Goal: Task Accomplishment & Management: Complete application form

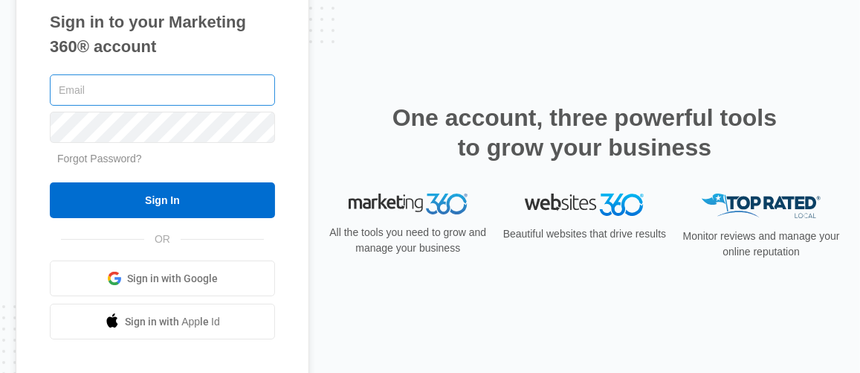
click at [97, 88] on input "text" at bounding box center [162, 89] width 225 height 31
type input "[EMAIL_ADDRESS][DOMAIN_NAME]"
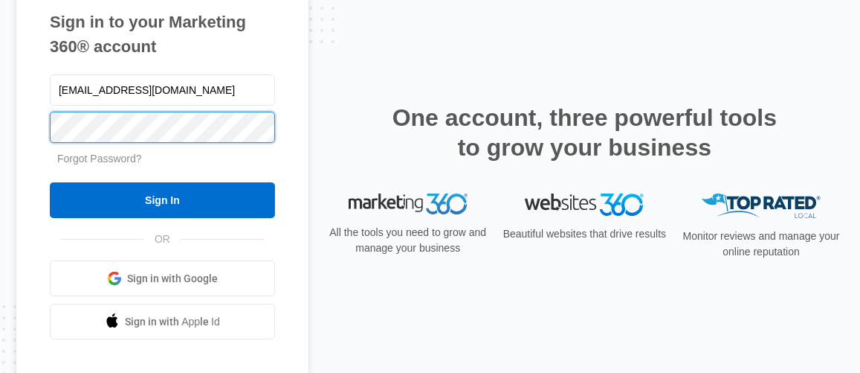
click at [50, 182] on input "Sign In" at bounding box center [162, 200] width 225 height 36
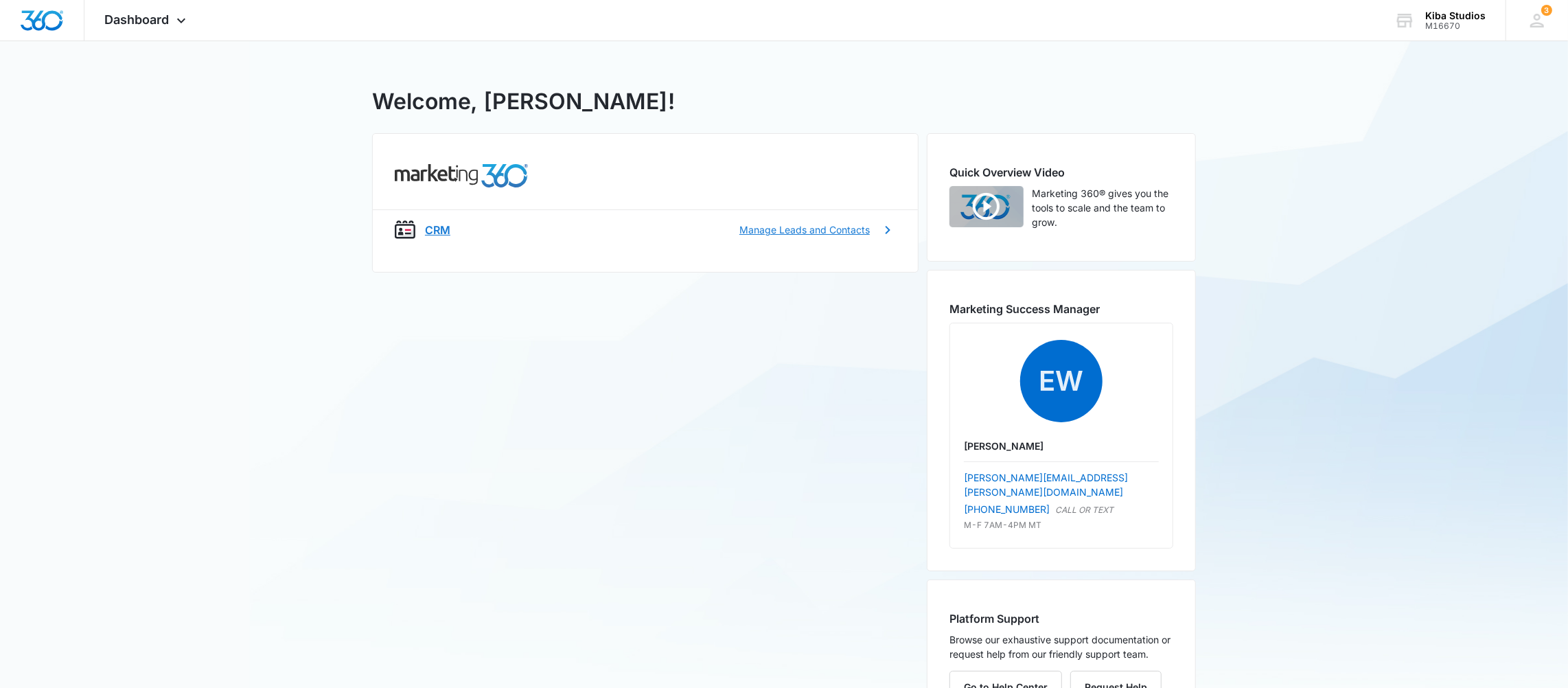
click at [830, 233] on p "Manage Leads and Contacts" at bounding box center [804, 230] width 130 height 15
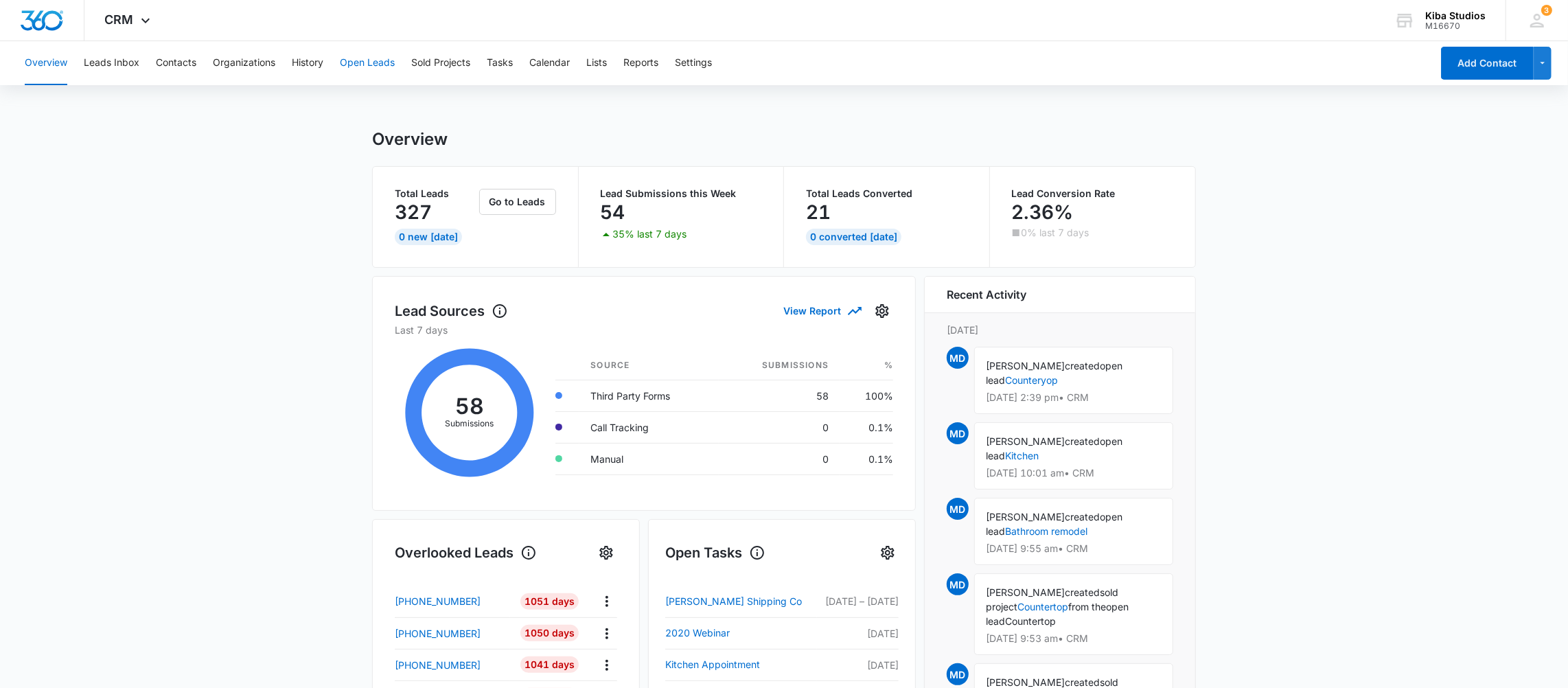
click at [368, 57] on button "Open Leads" at bounding box center [367, 64] width 54 height 44
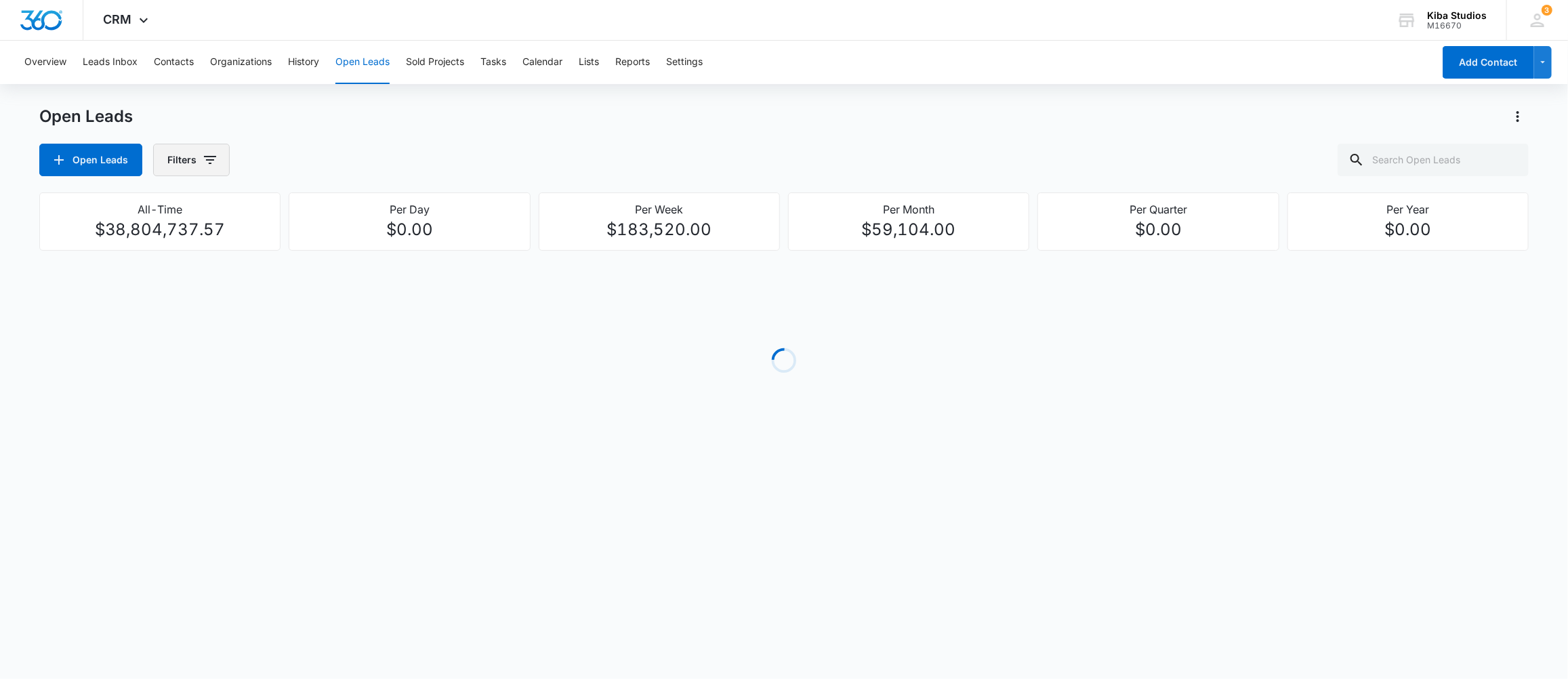
click at [202, 158] on icon "button" at bounding box center [210, 160] width 16 height 16
click at [315, 213] on icon "Show Assigned By filters" at bounding box center [314, 209] width 16 height 16
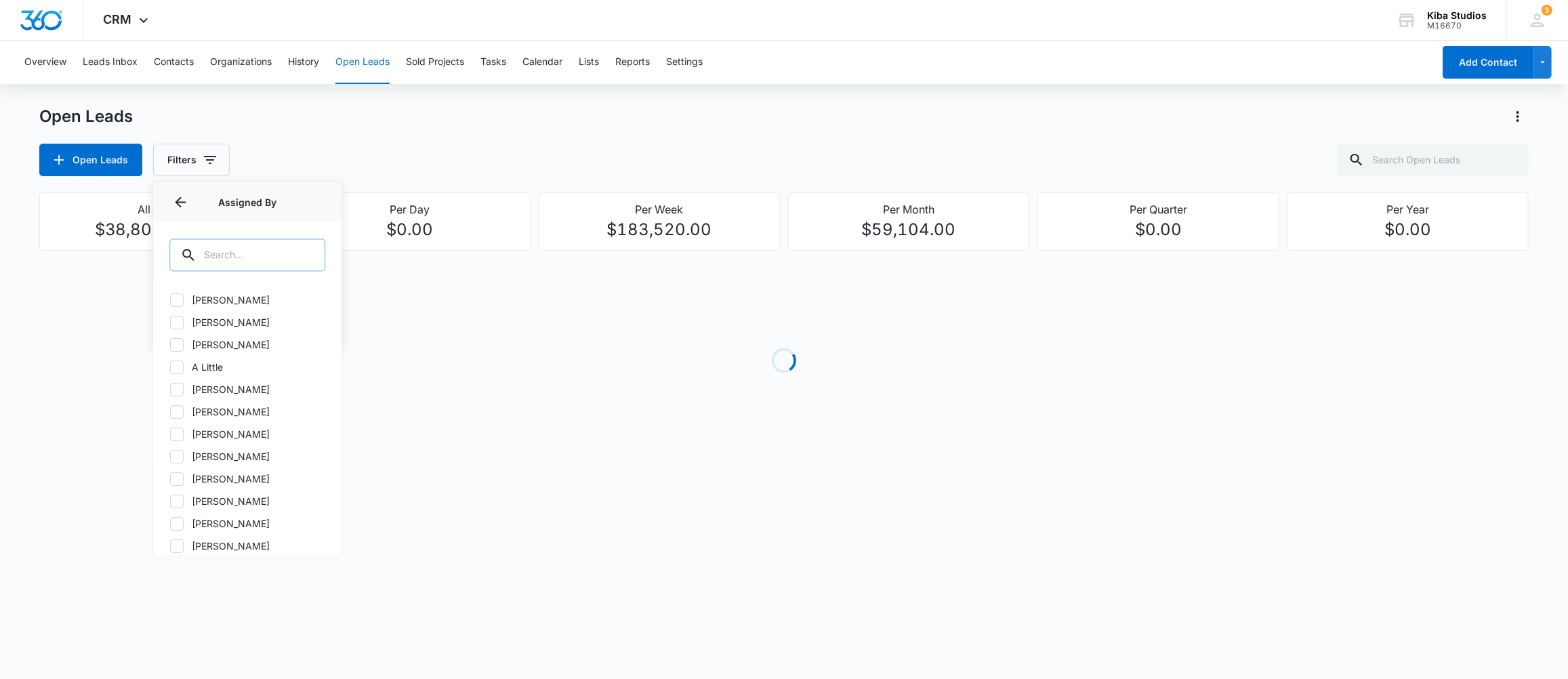
click at [277, 255] on input "text" at bounding box center [247, 255] width 156 height 33
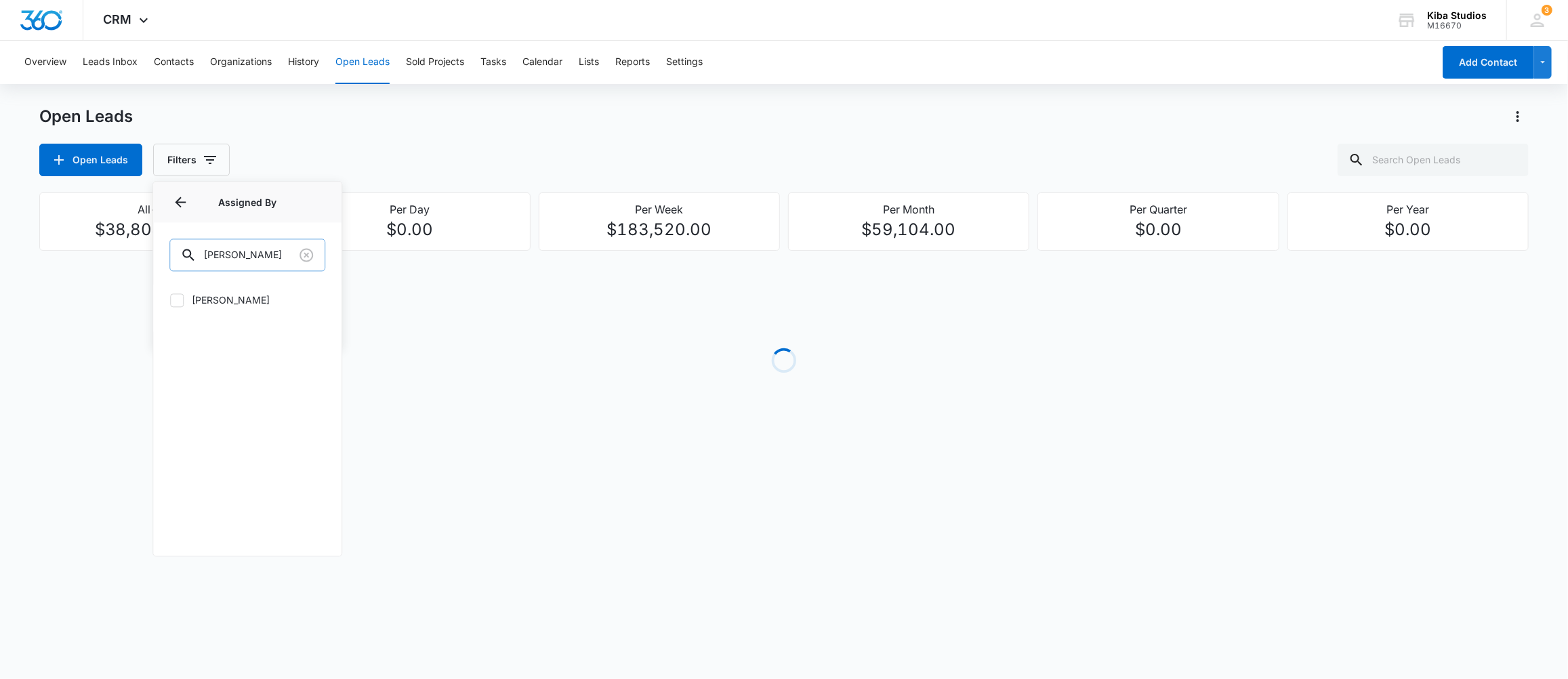
type input "molly"
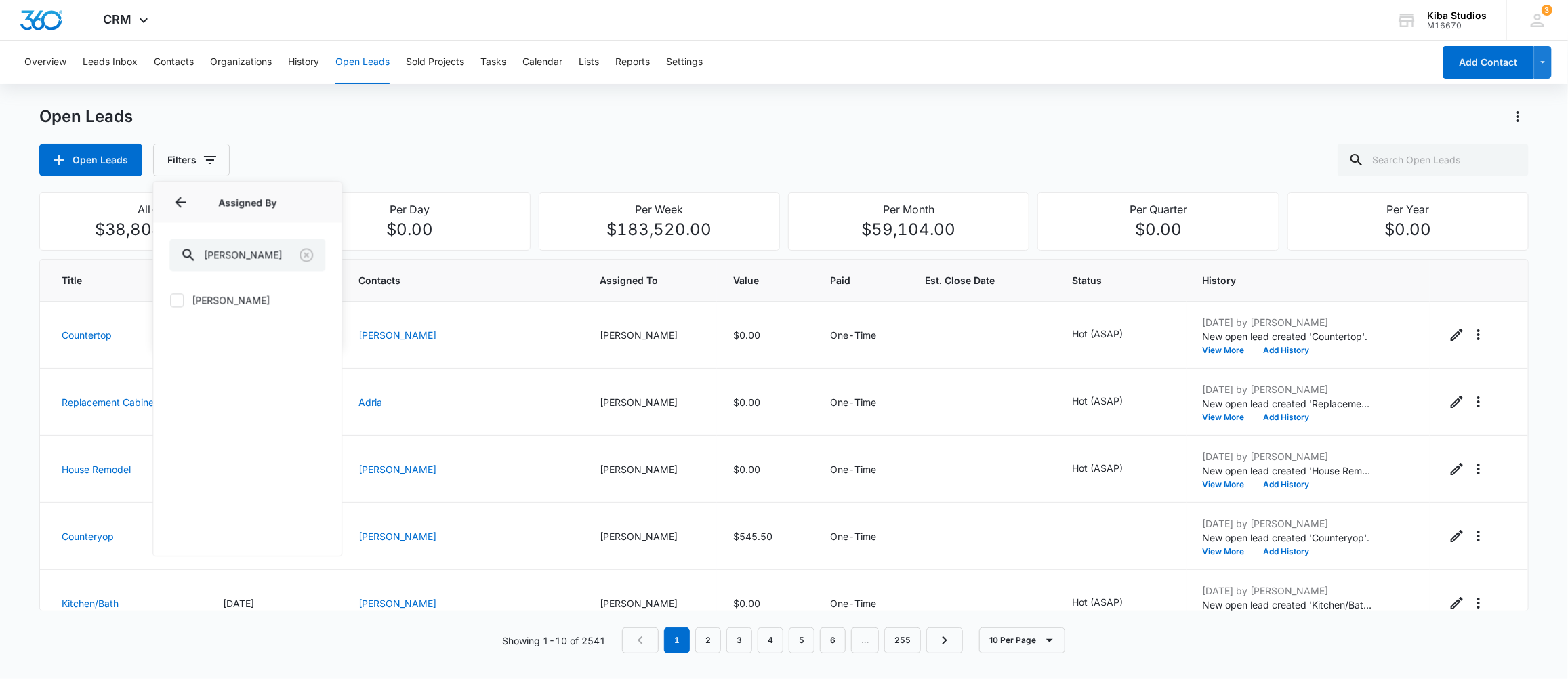
click at [186, 289] on div "Molly Deutsch" at bounding box center [247, 307] width 189 height 46
click at [192, 299] on label "Molly Deutsch" at bounding box center [247, 300] width 156 height 15
click at [170, 300] on input "Molly Deutsch" at bounding box center [169, 300] width 1 height 1
checkbox input "true"
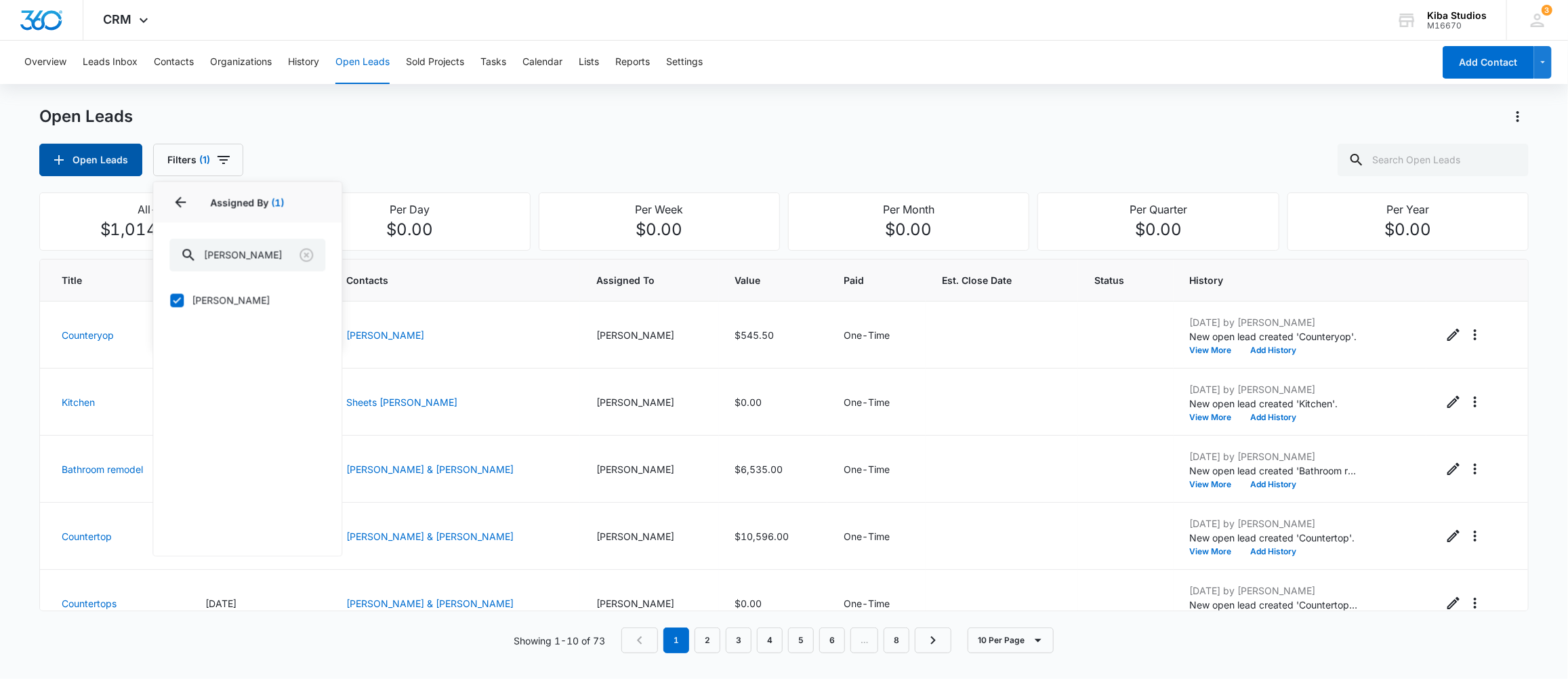
click at [87, 165] on button "Open Leads" at bounding box center [90, 160] width 103 height 33
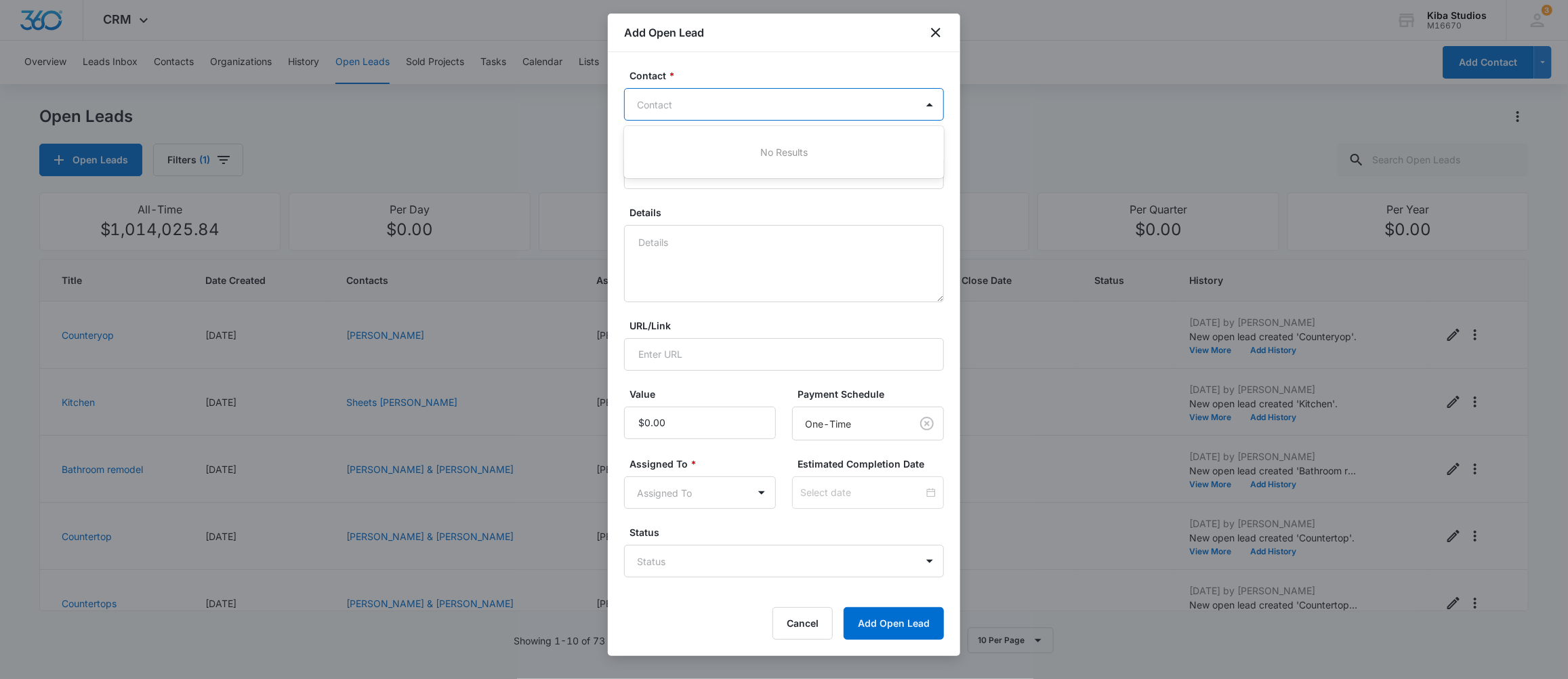
click at [704, 104] on div at bounding box center [775, 105] width 278 height 17
type input "donbeck"
click at [942, 30] on icon "close" at bounding box center [936, 33] width 16 height 16
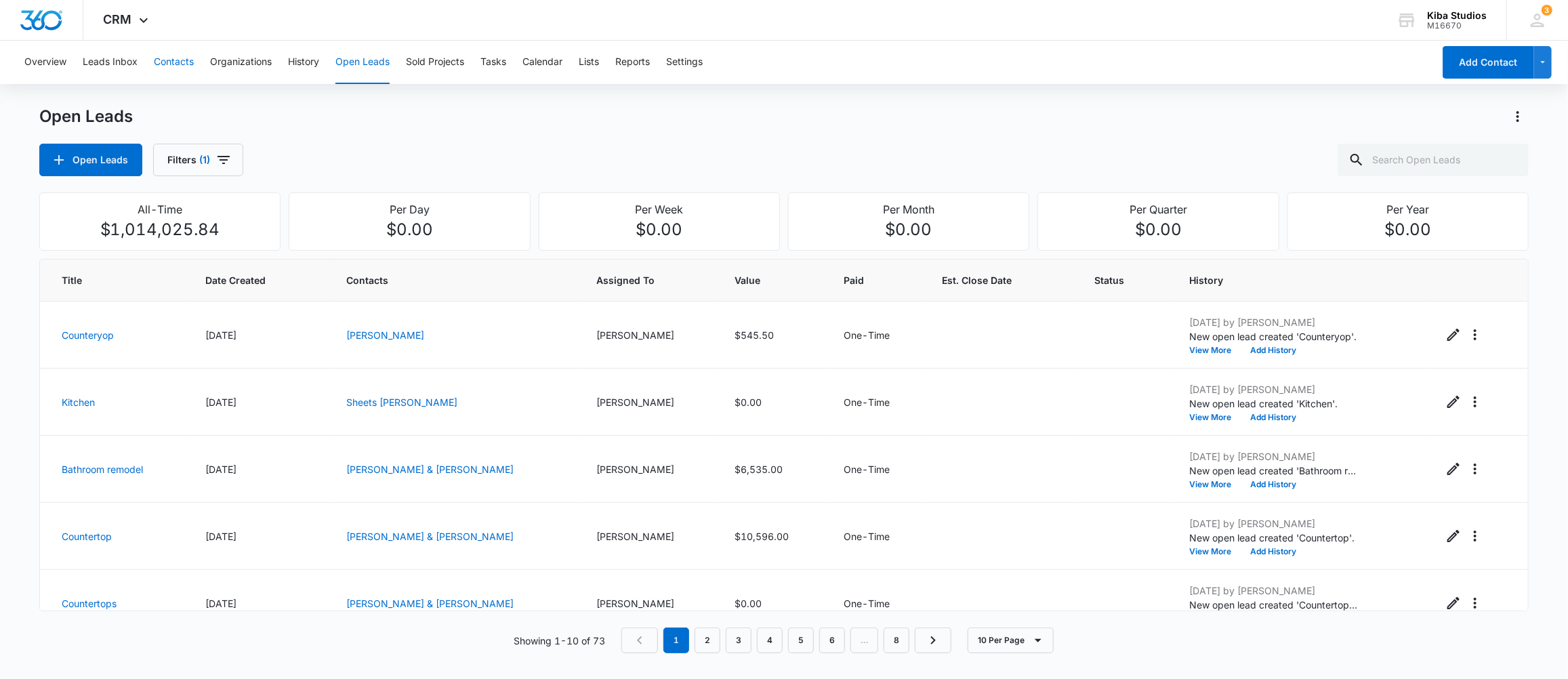
click at [169, 60] on button "Contacts" at bounding box center [174, 63] width 40 height 44
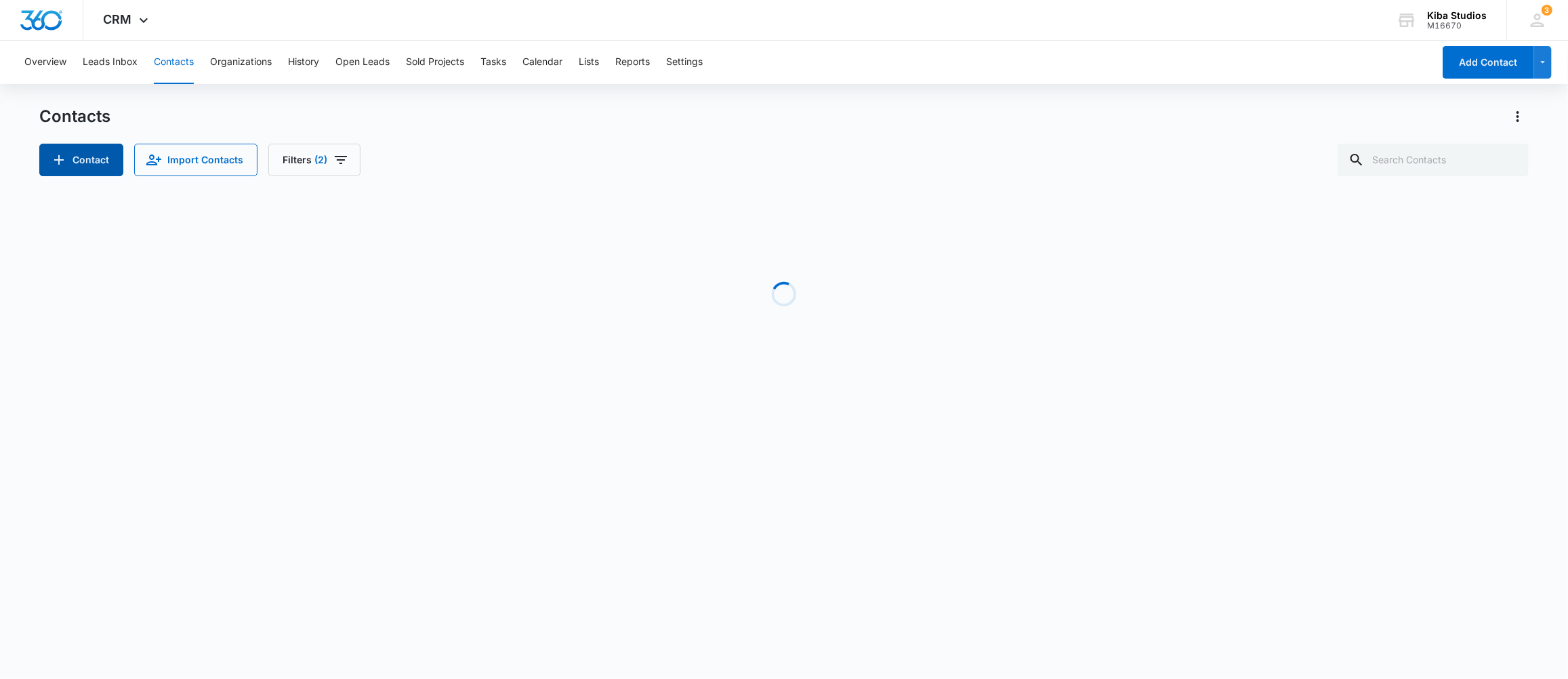
click at [98, 151] on button "Contact" at bounding box center [81, 160] width 84 height 33
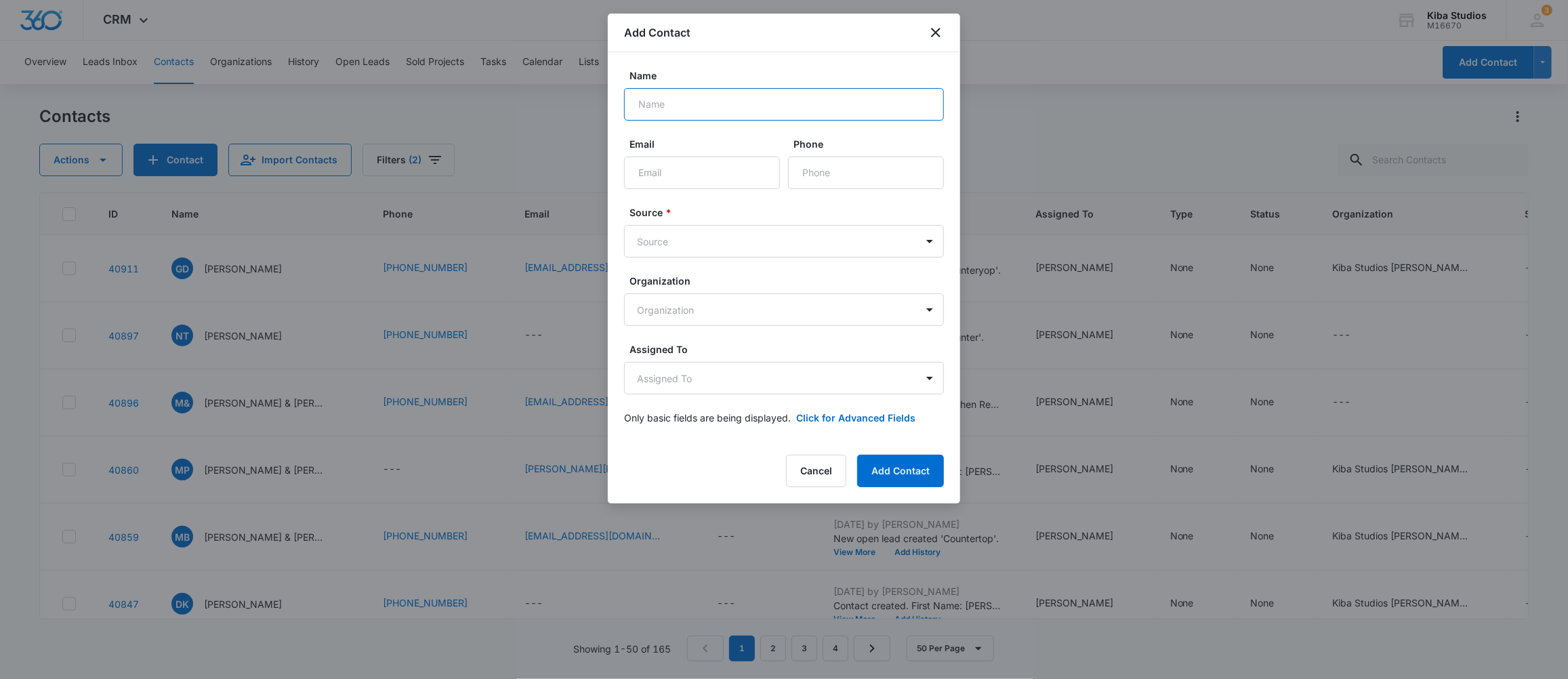
click at [693, 105] on input "Name" at bounding box center [784, 105] width 320 height 33
type input "Dombeck"
drag, startPoint x: 823, startPoint y: 476, endPoint x: 817, endPoint y: 465, distance: 12.5
click at [823, 476] on button "Cancel" at bounding box center [816, 471] width 60 height 33
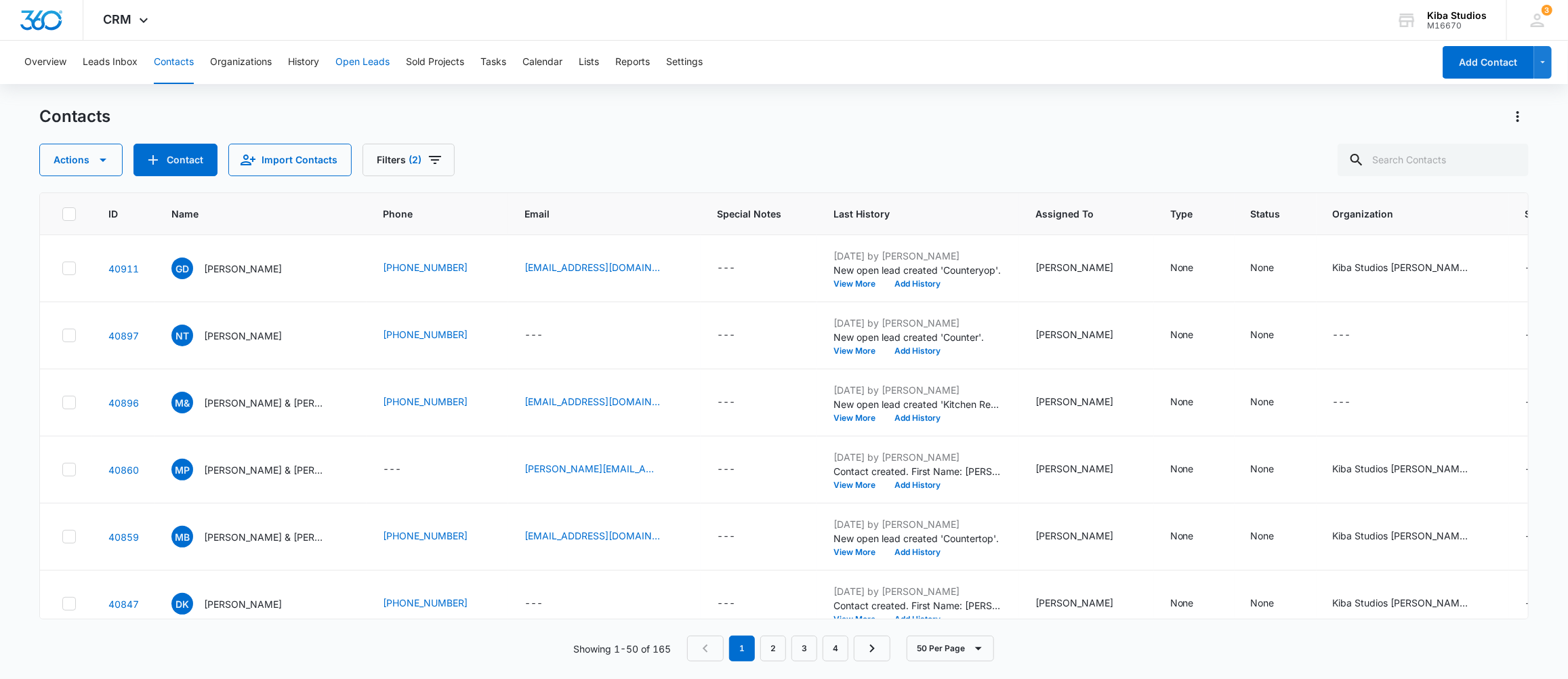
click at [369, 57] on button "Open Leads" at bounding box center [362, 63] width 54 height 44
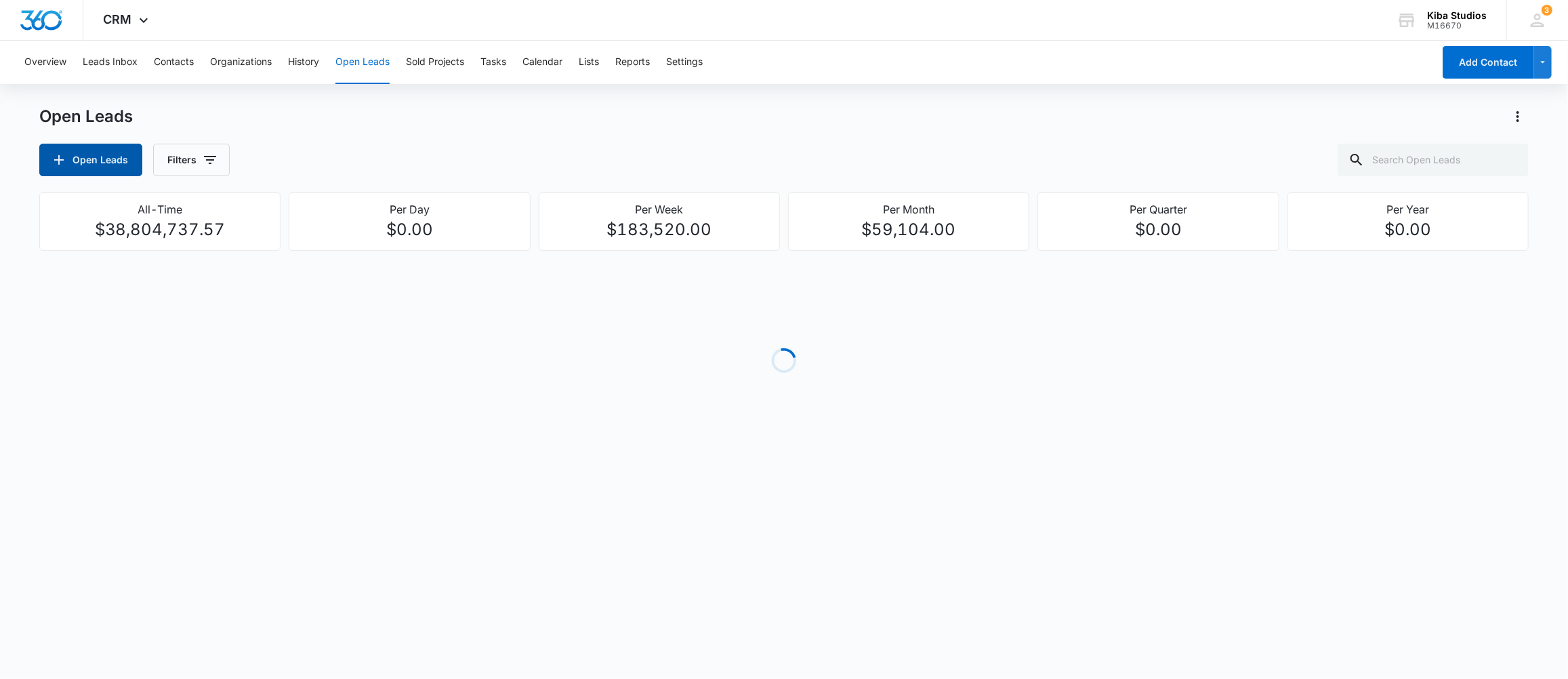
click at [108, 156] on button "Open Leads" at bounding box center [90, 160] width 103 height 33
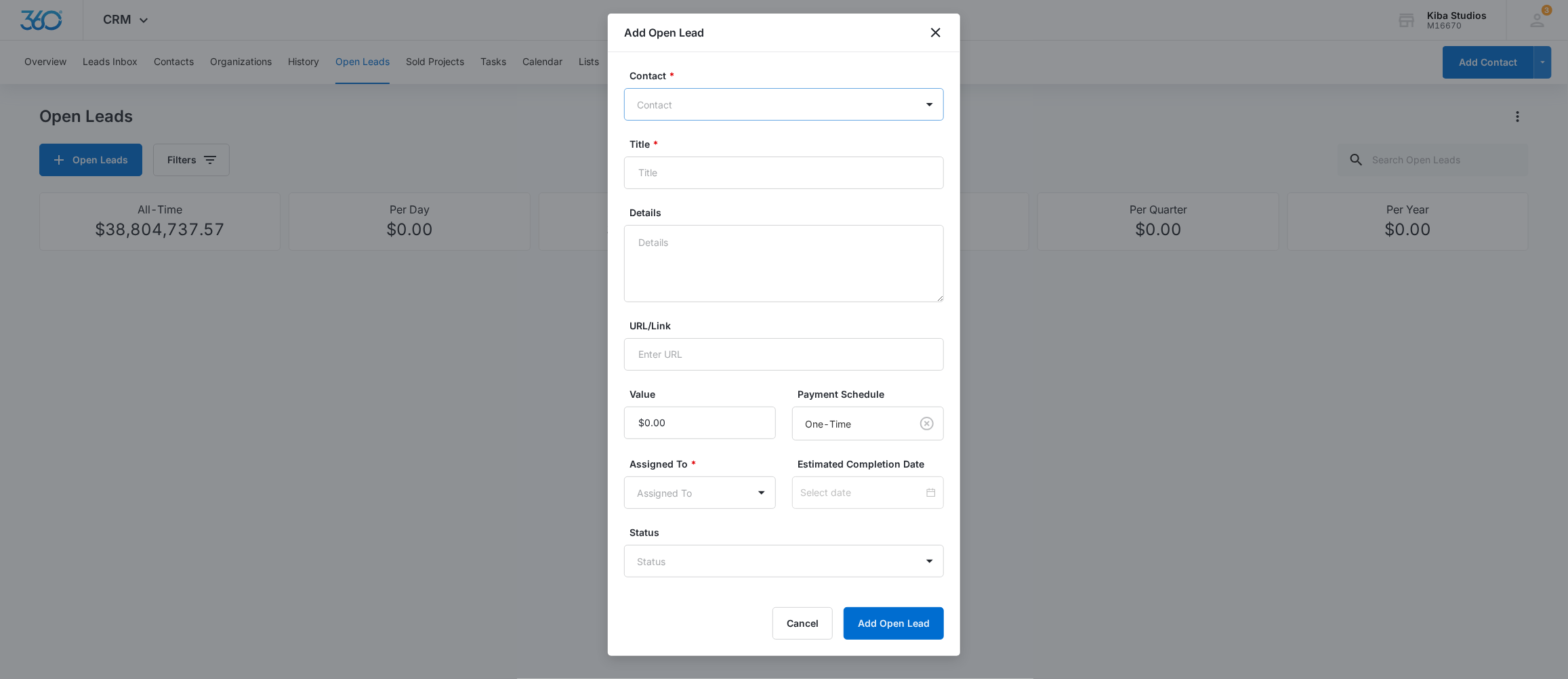
click at [672, 100] on div at bounding box center [775, 105] width 278 height 17
type input "dombe"
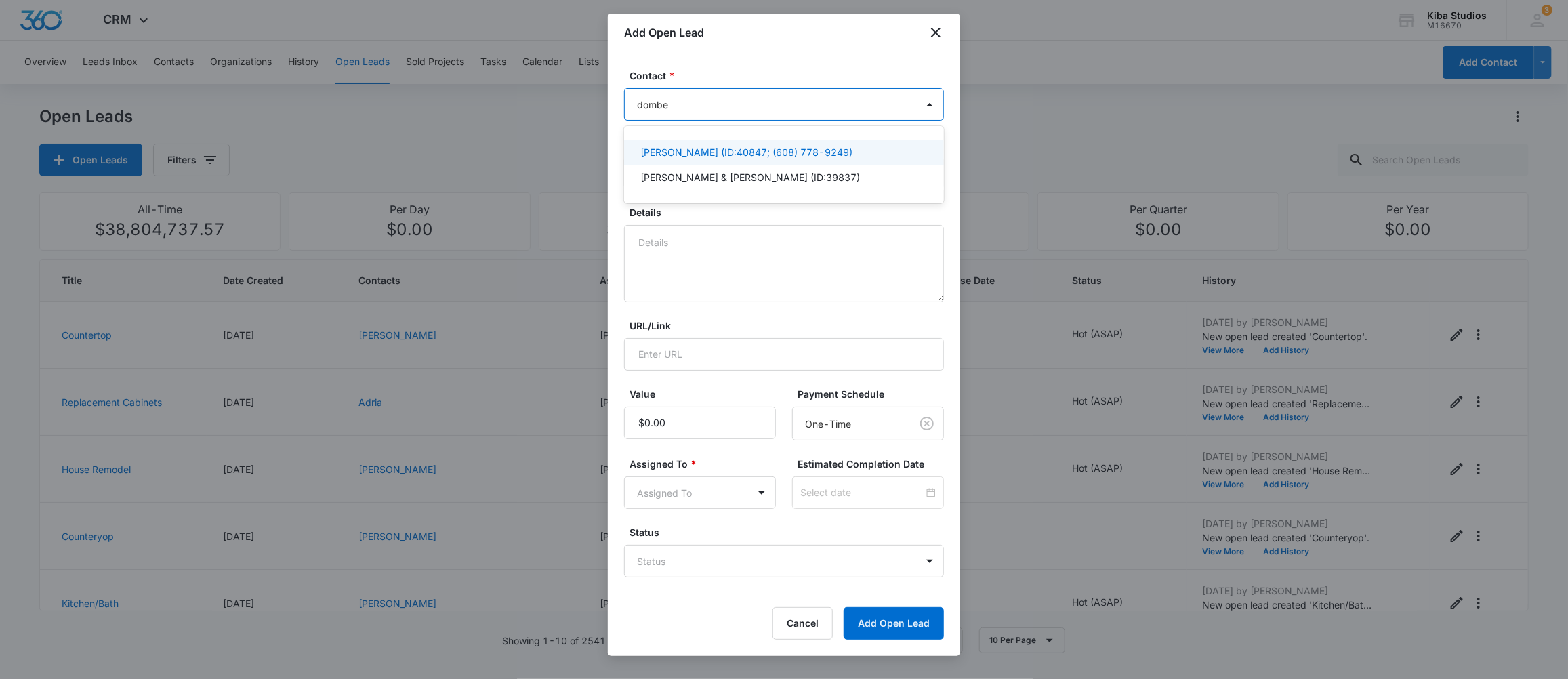
click at [671, 147] on p "Dombeck Karen (ID:40847; (608) 778-9249)" at bounding box center [746, 152] width 212 height 15
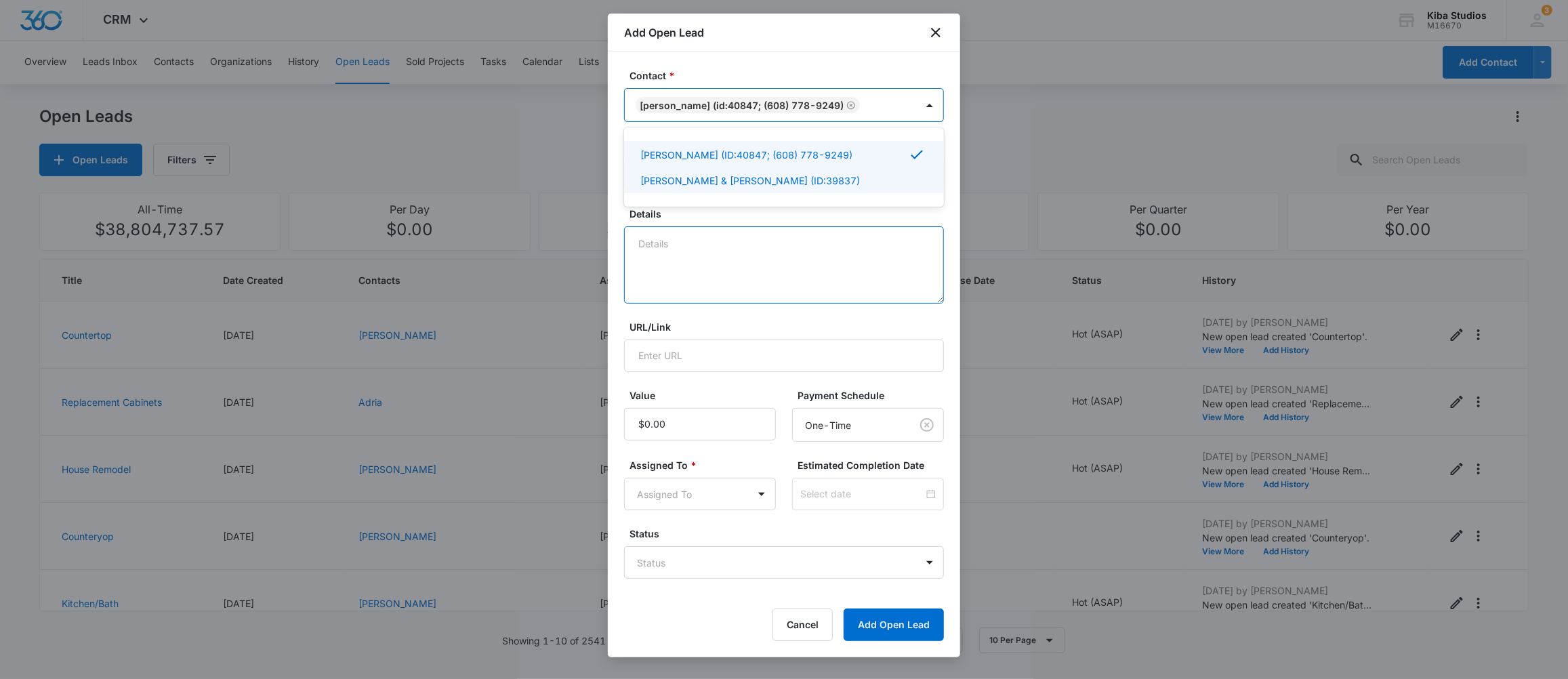
click at [669, 261] on textarea "Details" at bounding box center [784, 264] width 320 height 77
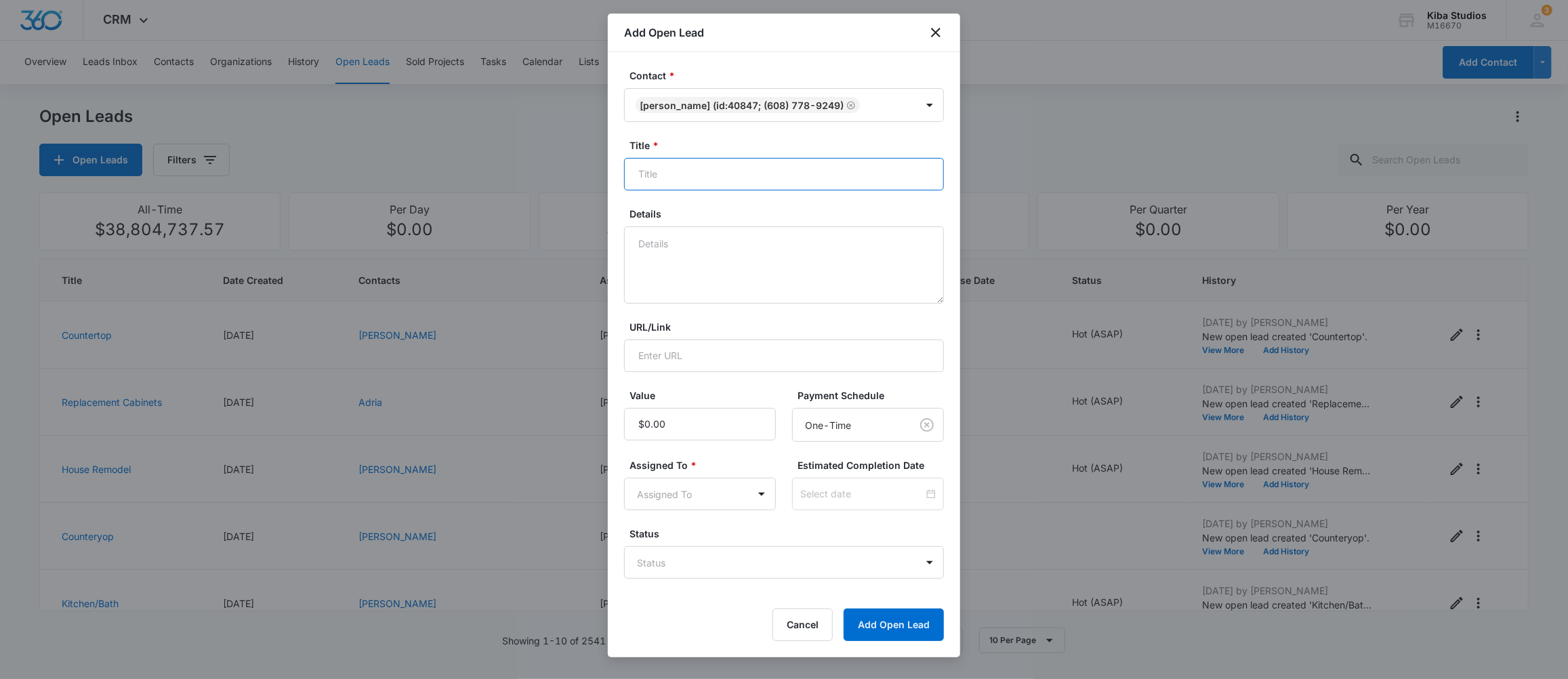
click at [678, 170] on input "Title *" at bounding box center [784, 174] width 320 height 33
type input "Countertop"
type textarea "Needed to add on one piece of granite to the kitchen"
click at [707, 406] on div "Value" at bounding box center [700, 415] width 152 height 54
click at [678, 423] on input "Value" at bounding box center [700, 425] width 152 height 33
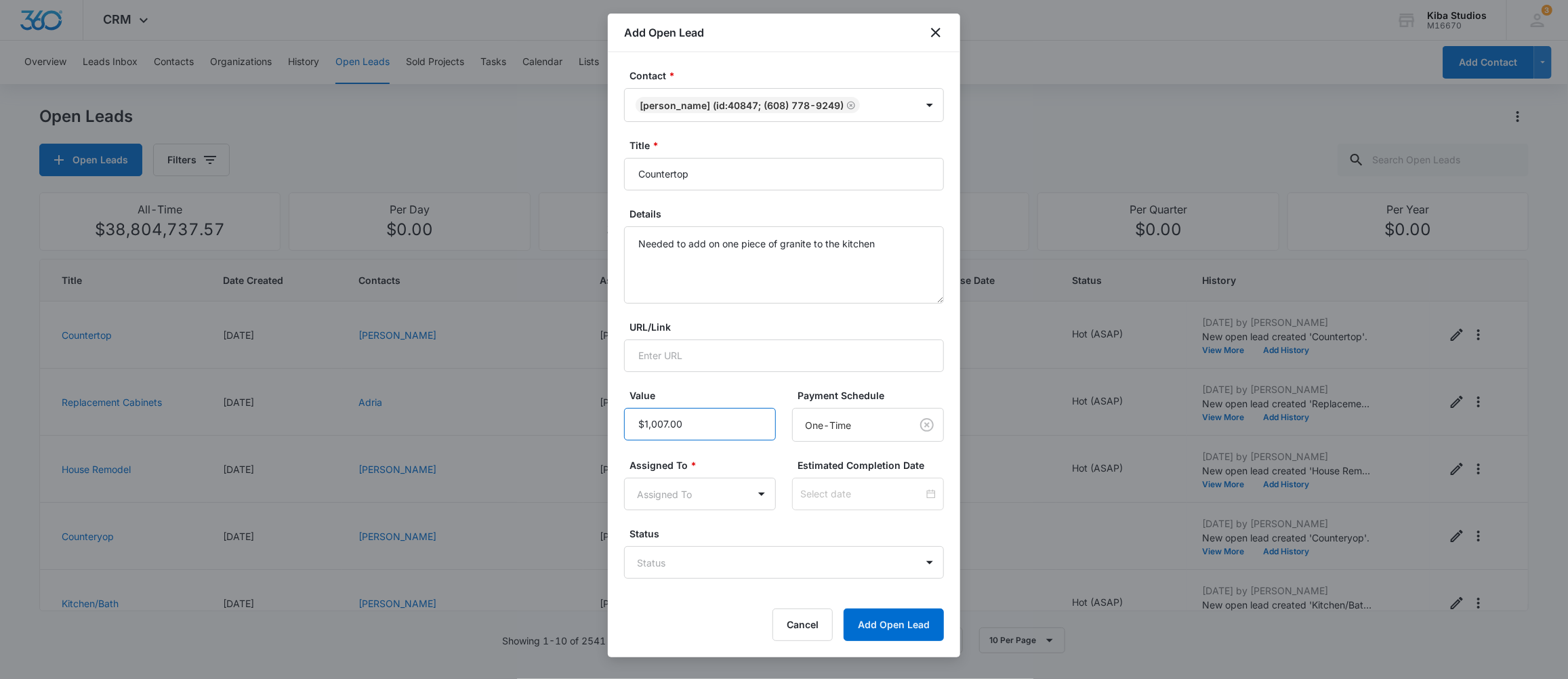
drag, startPoint x: 691, startPoint y: 423, endPoint x: 593, endPoint y: 419, distance: 98.1
click at [593, 419] on body "CRM Apps CRM Brand Kiba Studios M16670 Your Accounts View All 3 MD Molly Deutsc…" at bounding box center [784, 339] width 1568 height 679
type input "$107.00"
click at [773, 495] on body "CRM Apps CRM Brand Kiba Studios M16670 Your Accounts View All 3 MD Molly Deutsc…" at bounding box center [784, 339] width 1568 height 679
type input "moll"
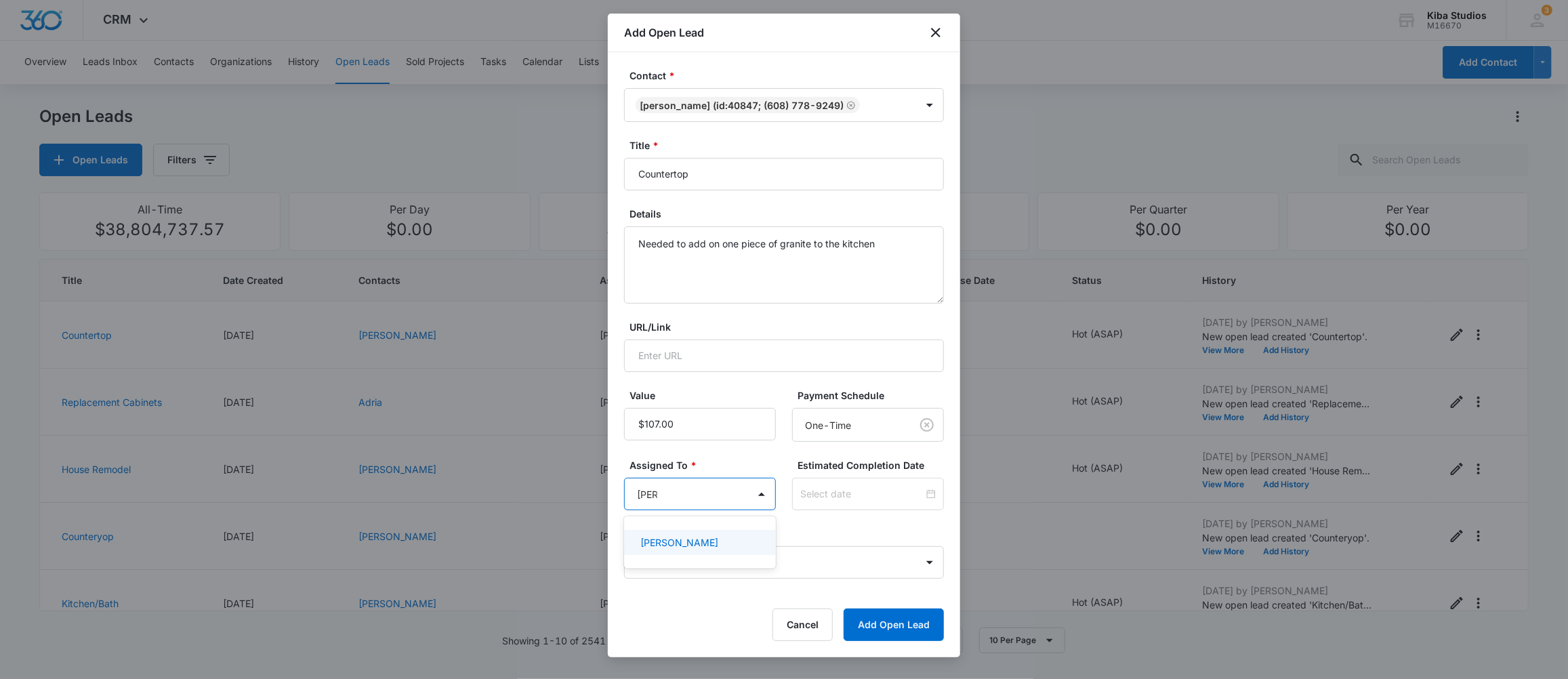
click at [683, 540] on p "Molly Deutsch" at bounding box center [680, 542] width 78 height 15
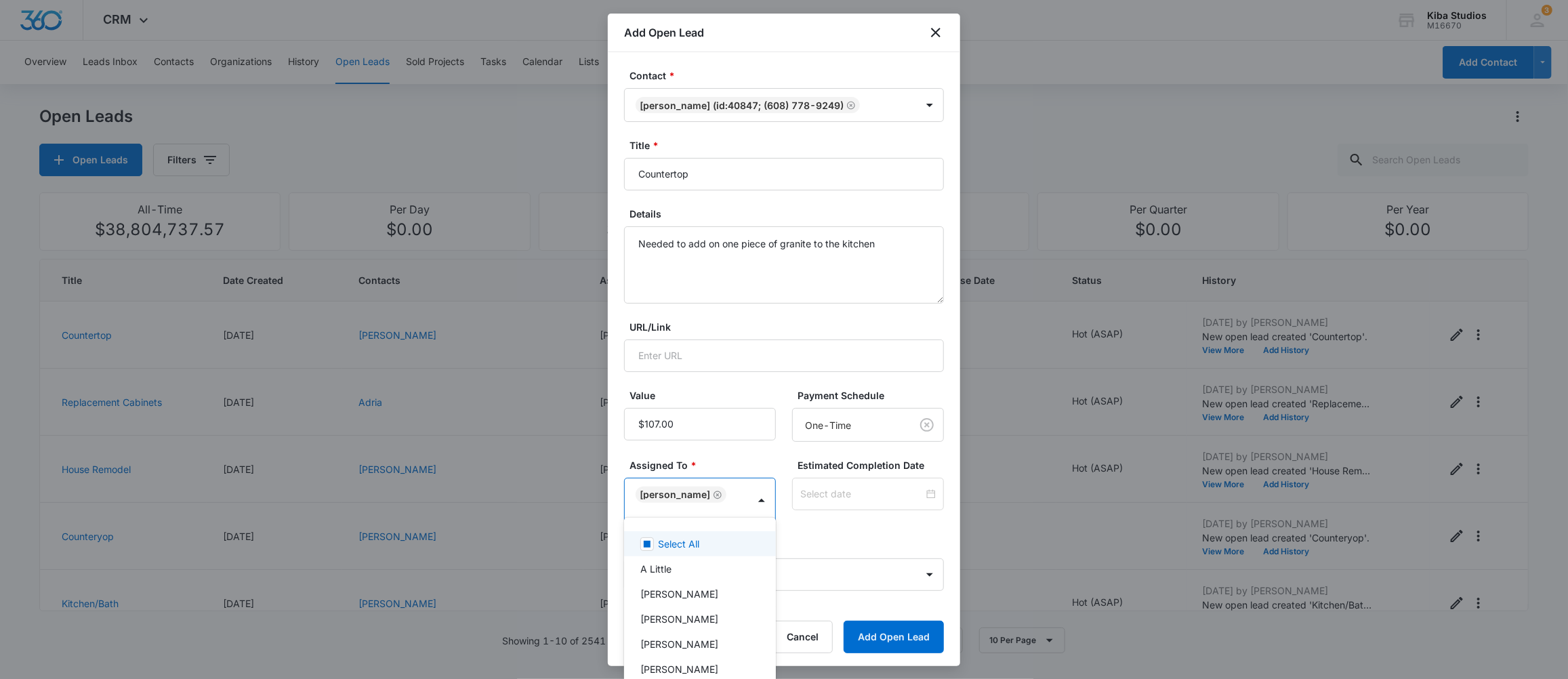
click at [906, 539] on div at bounding box center [784, 339] width 1568 height 679
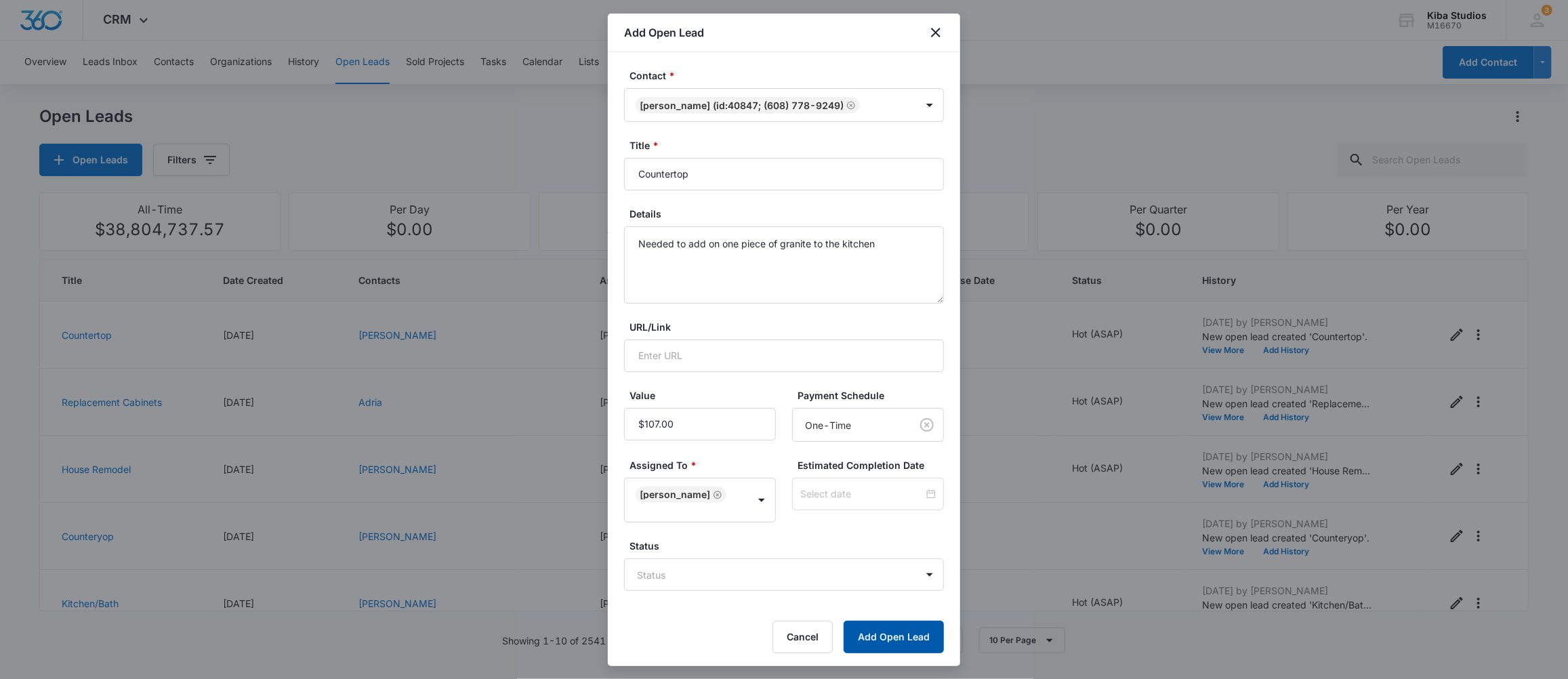
click at [883, 626] on button "Add Open Lead" at bounding box center [894, 637] width 100 height 33
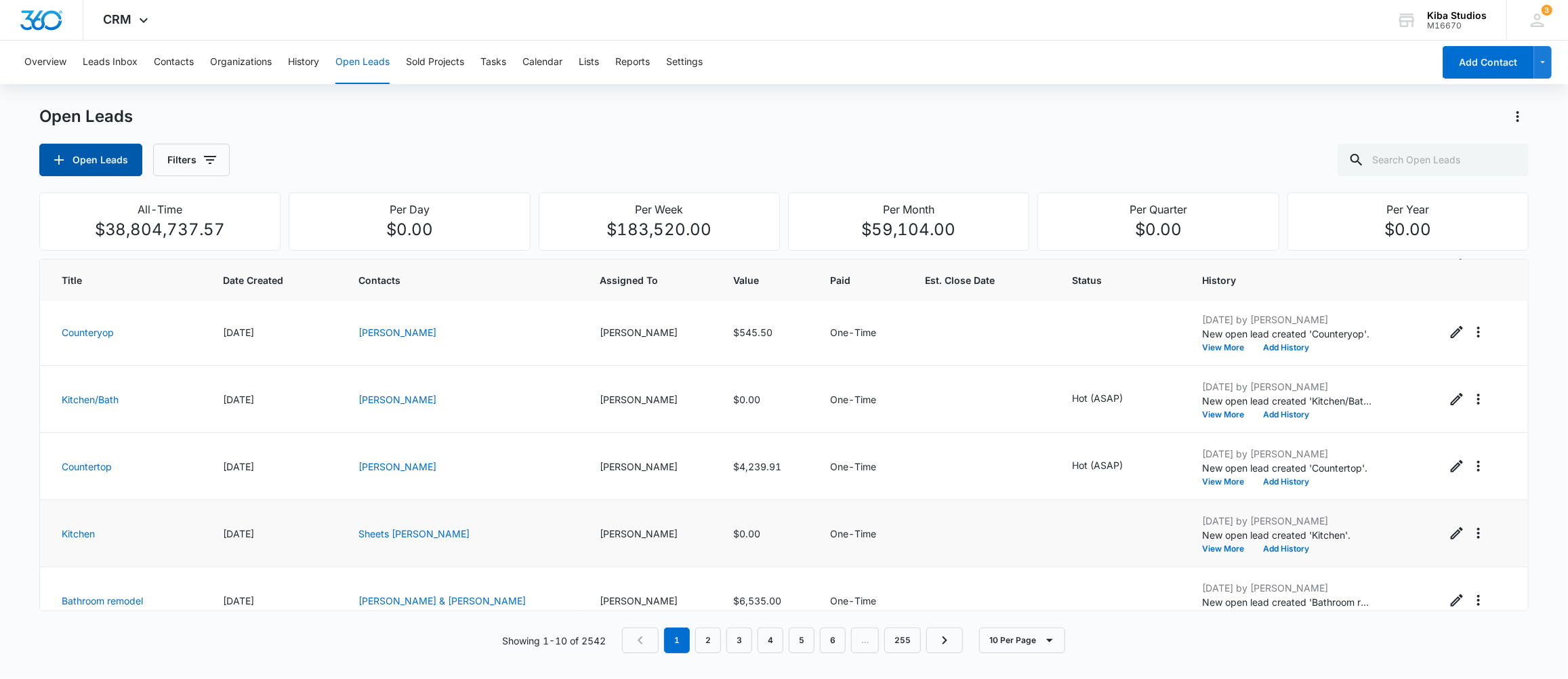
scroll to position [362, 0]
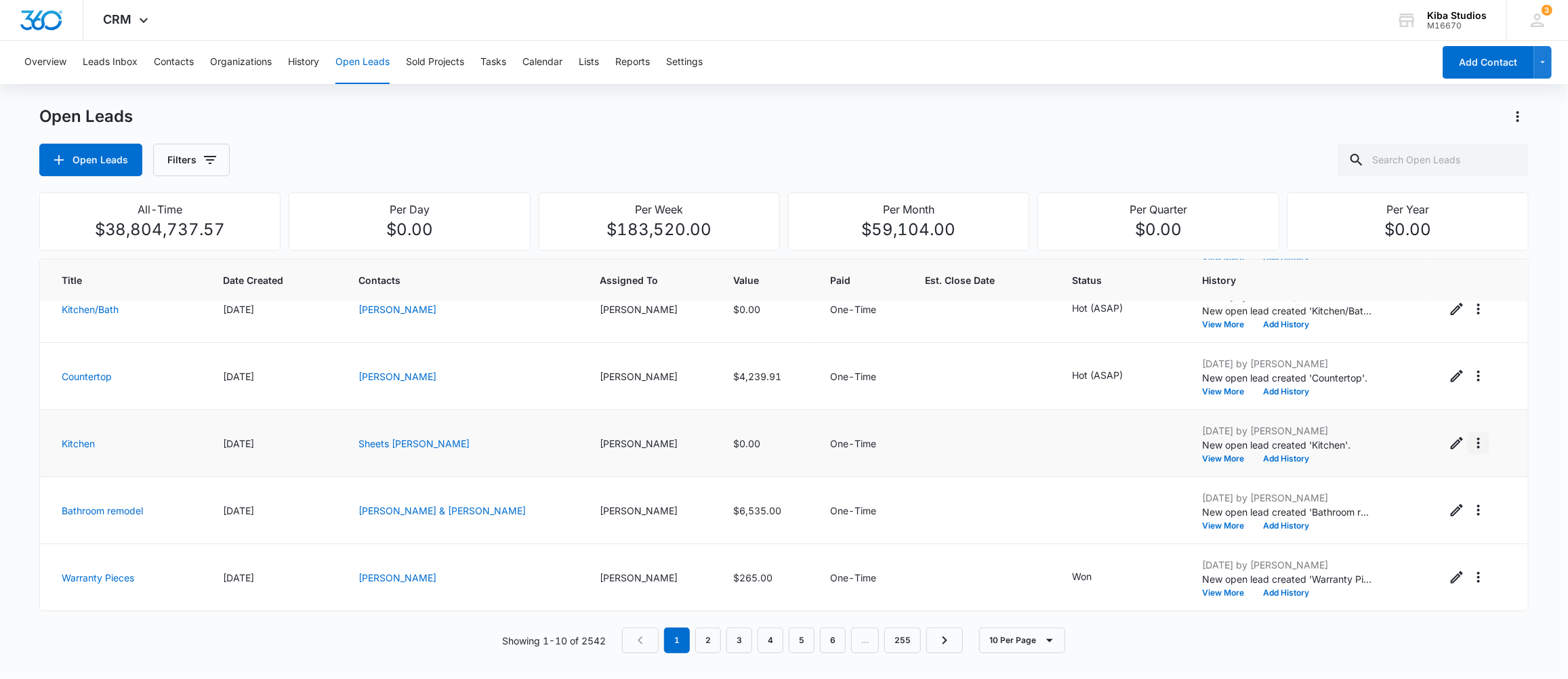
click at [1471, 446] on icon "Actions" at bounding box center [1479, 443] width 16 height 16
click at [1450, 440] on icon "Edit Open Lead" at bounding box center [1456, 443] width 12 height 12
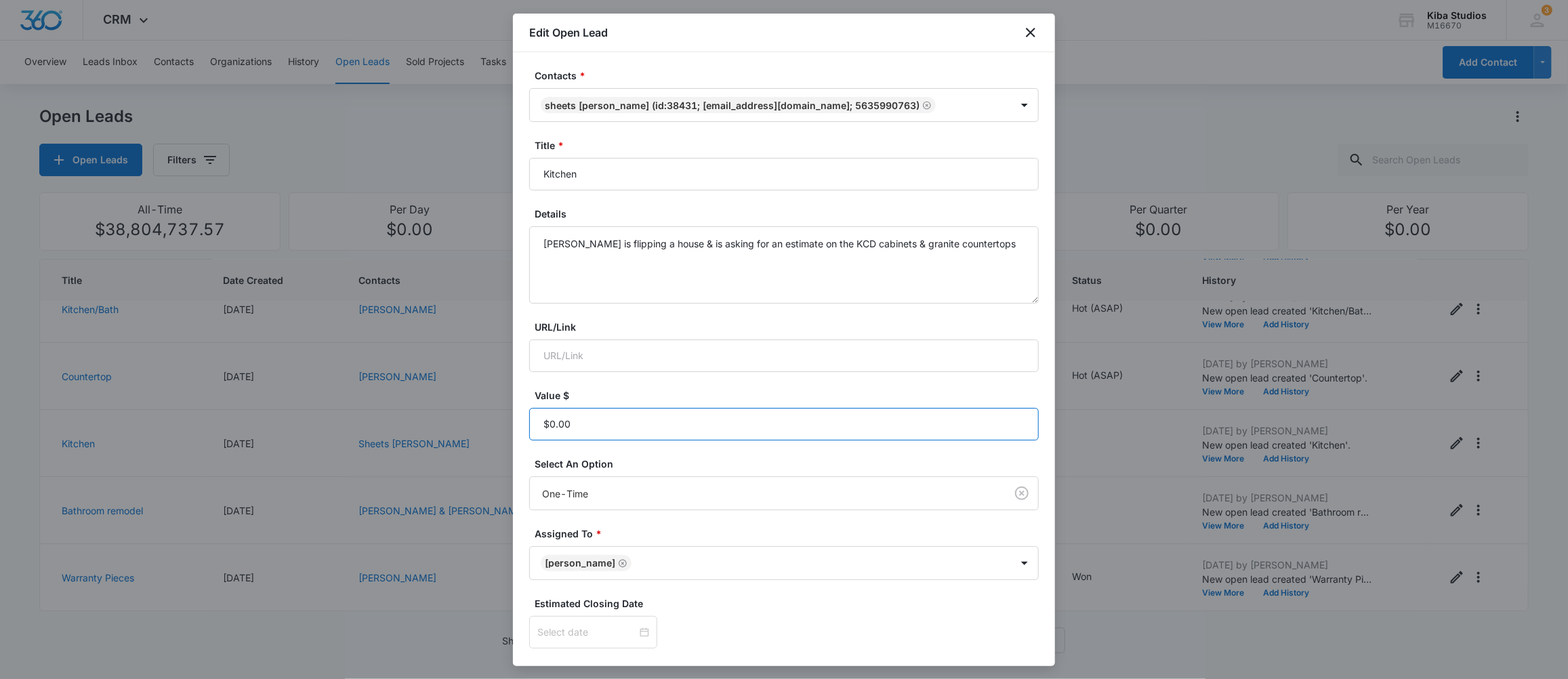
click at [596, 421] on input "Value $" at bounding box center [784, 425] width 509 height 33
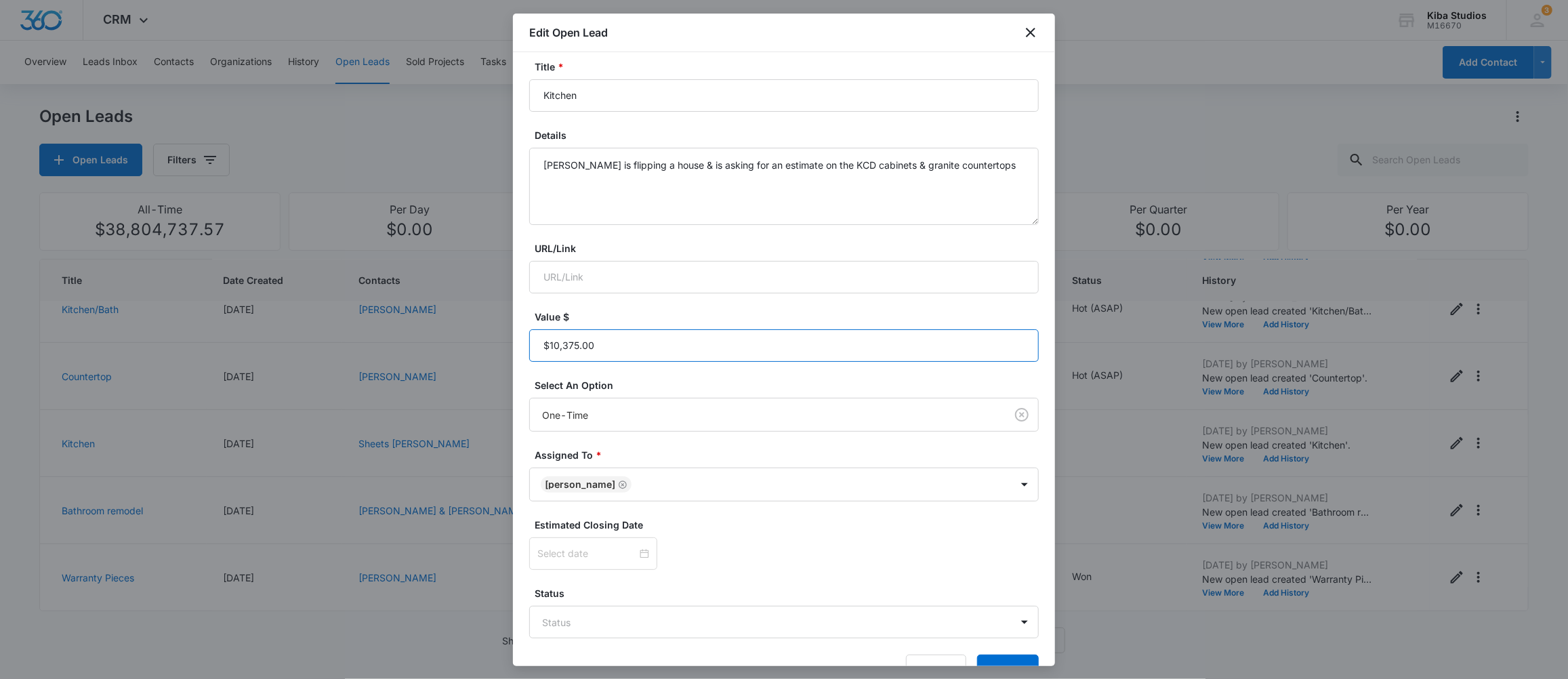
scroll to position [117, 0]
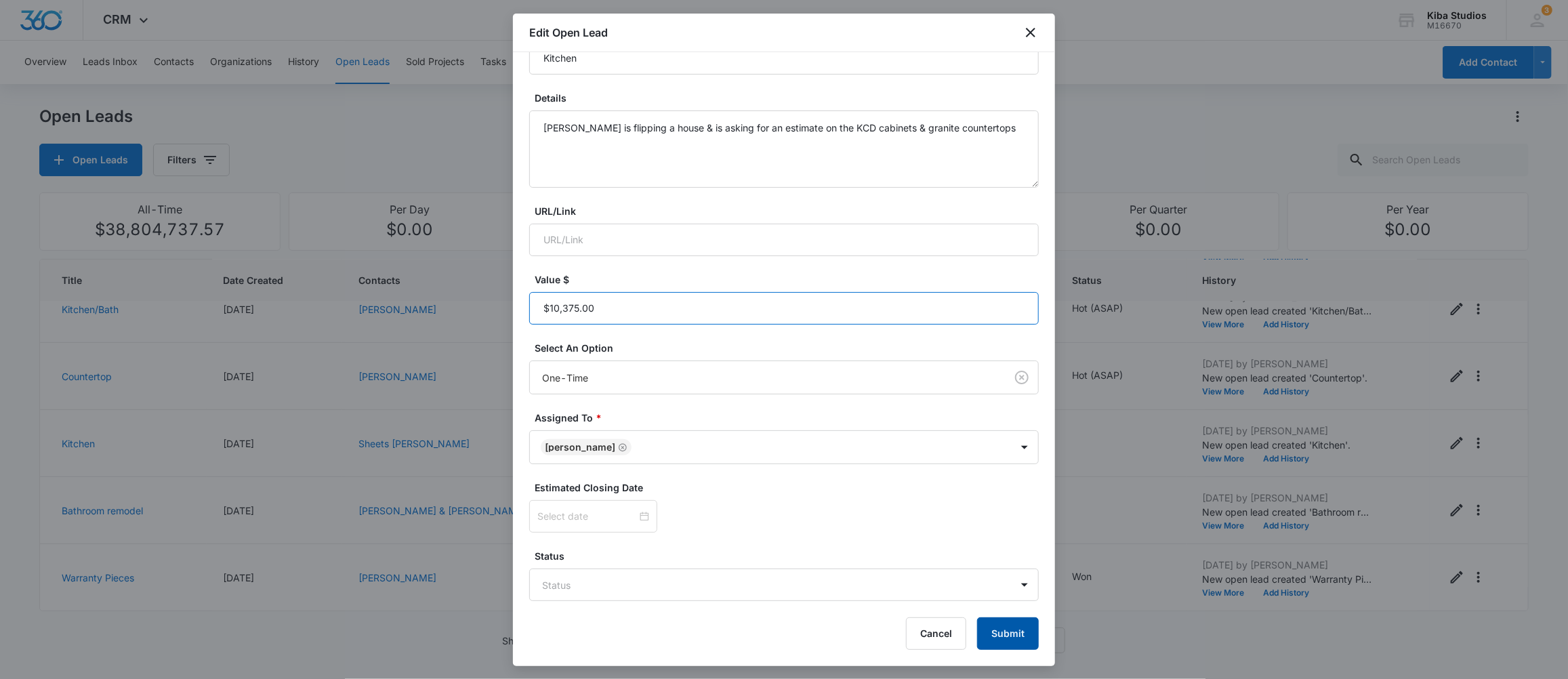
type input "$10,375.00"
click at [977, 638] on button "Submit" at bounding box center [1008, 633] width 62 height 33
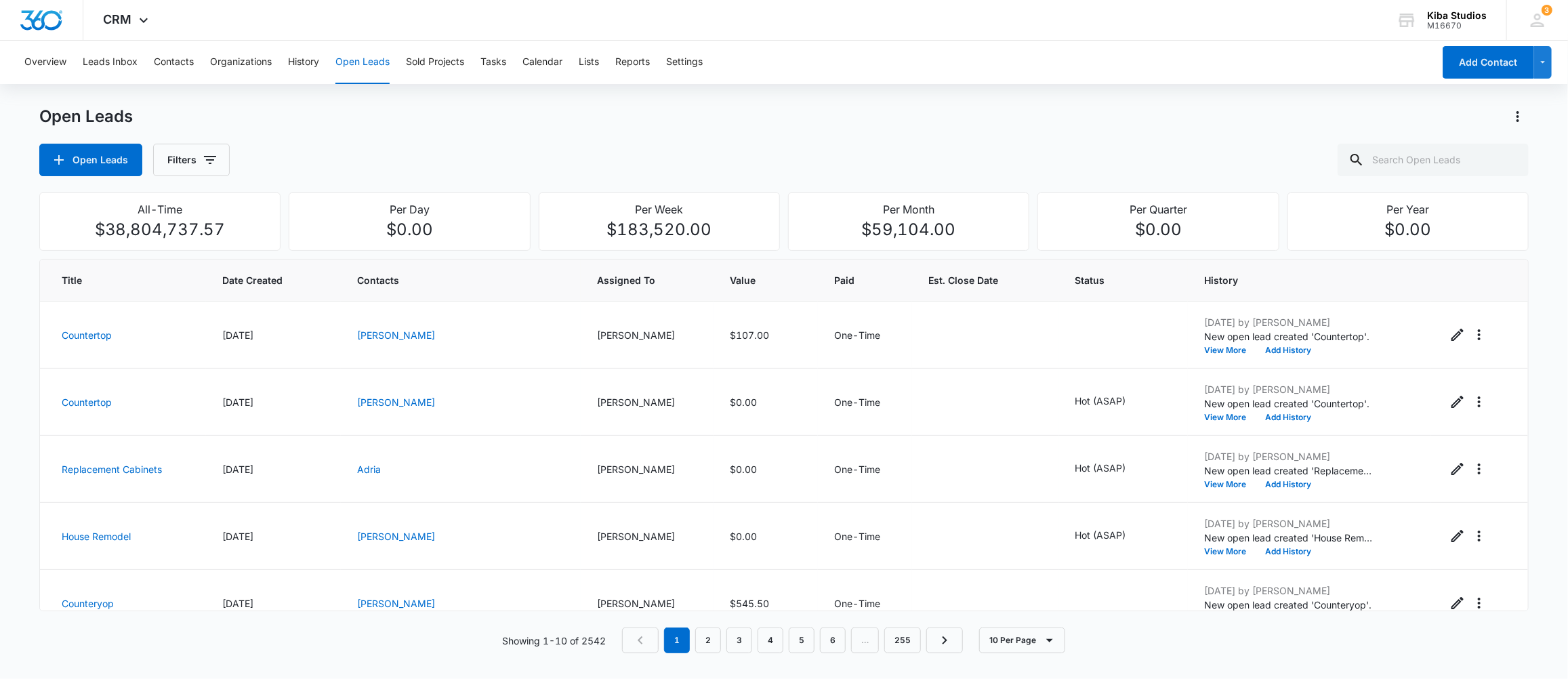
scroll to position [136, 0]
